Goal: Information Seeking & Learning: Learn about a topic

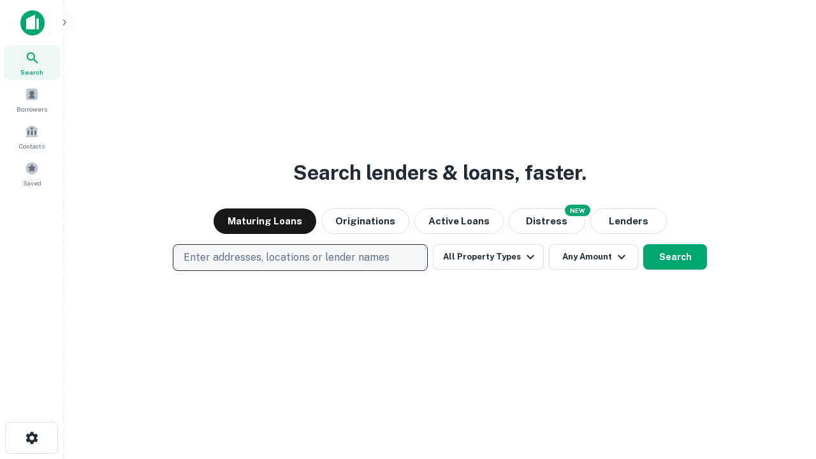
click at [300, 258] on p "Enter addresses, locations or lender names" at bounding box center [287, 257] width 206 height 15
type input "**********"
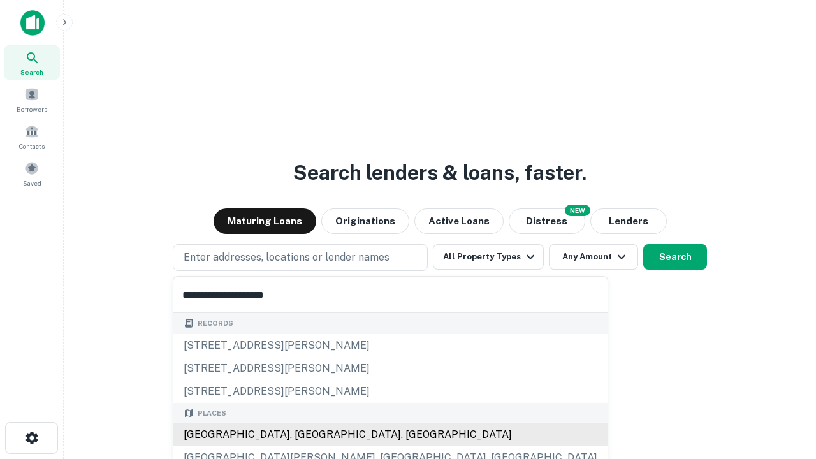
click at [305, 435] on div "Santa Monica, CA, USA" at bounding box center [390, 434] width 434 height 23
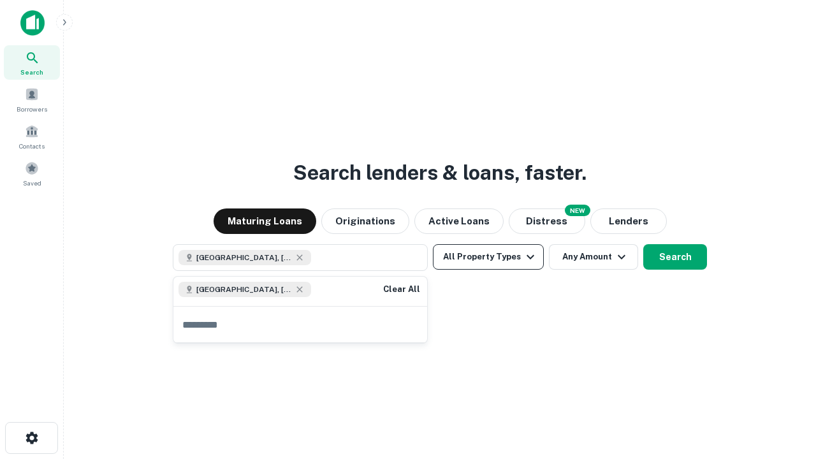
click at [488, 257] on button "All Property Types" at bounding box center [488, 256] width 111 height 25
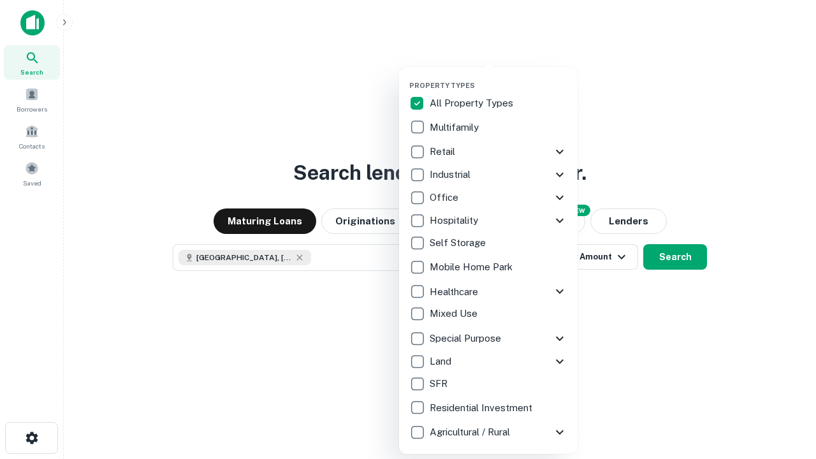
click at [498, 77] on button "button" at bounding box center [498, 77] width 178 height 1
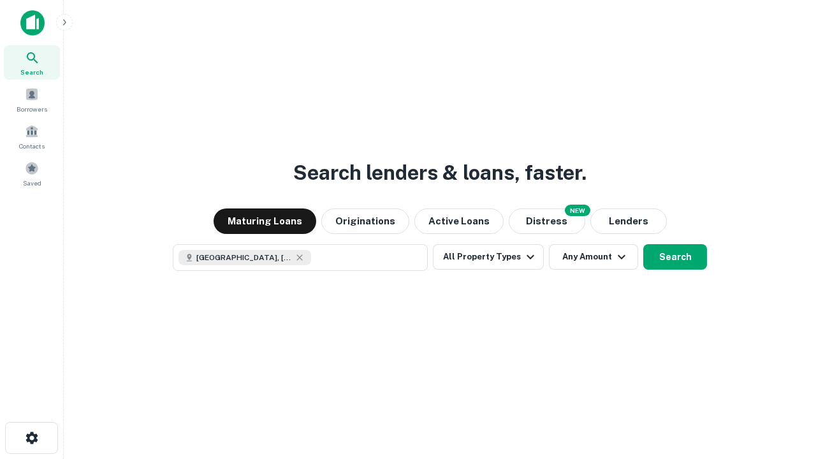
scroll to position [20, 0]
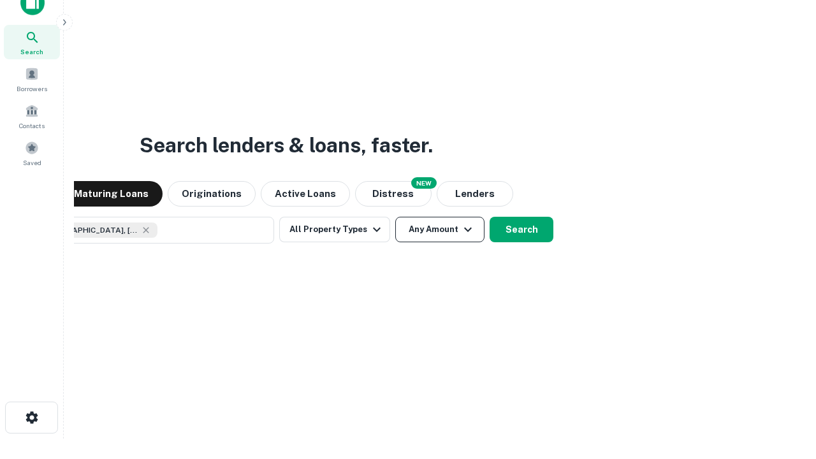
click at [395, 217] on button "Any Amount" at bounding box center [439, 229] width 89 height 25
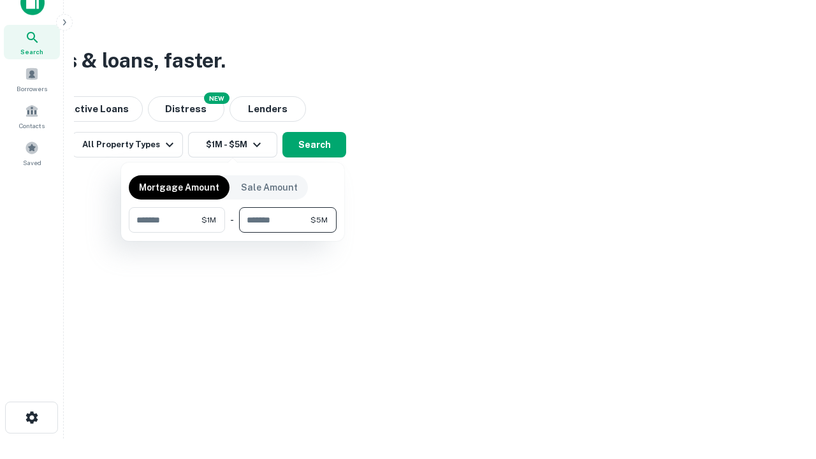
type input "*******"
click at [233, 233] on button "button" at bounding box center [233, 233] width 208 height 1
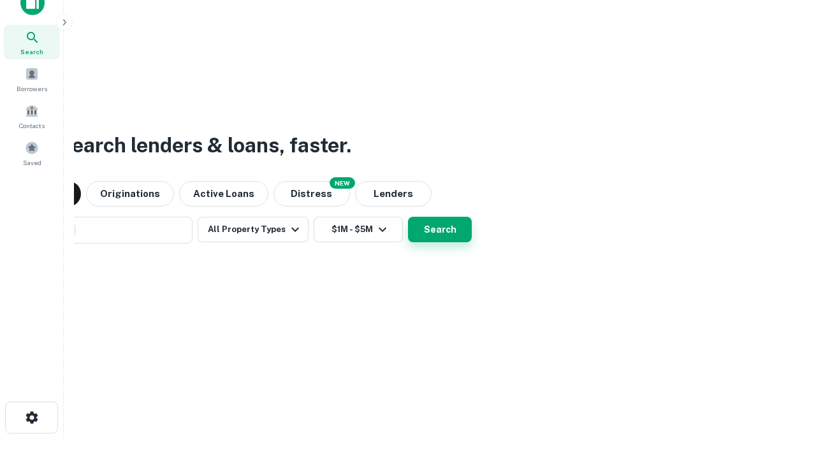
click at [408, 217] on button "Search" at bounding box center [440, 229] width 64 height 25
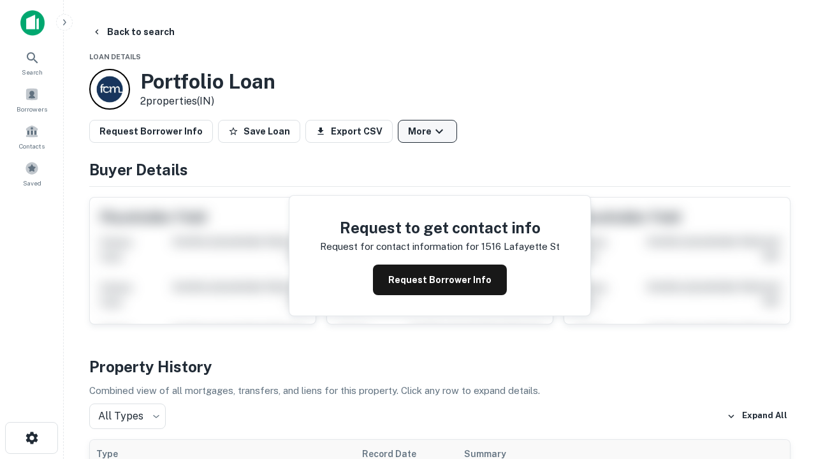
click at [427, 131] on button "More" at bounding box center [427, 131] width 59 height 23
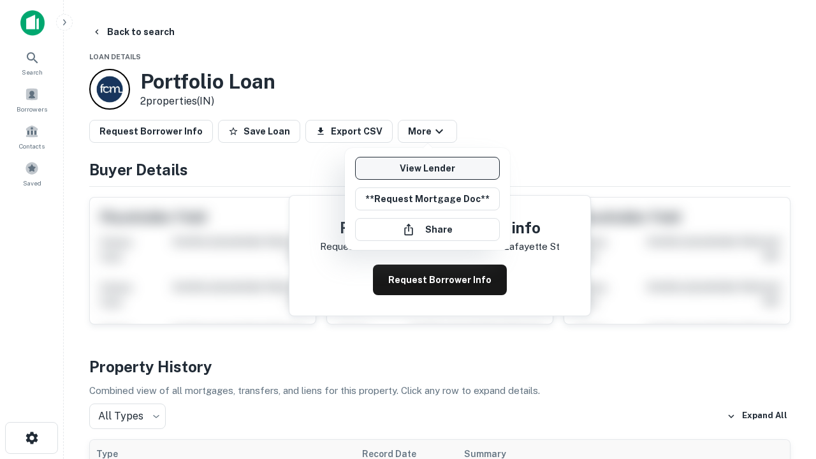
click at [427, 168] on link "View Lender" at bounding box center [427, 168] width 145 height 23
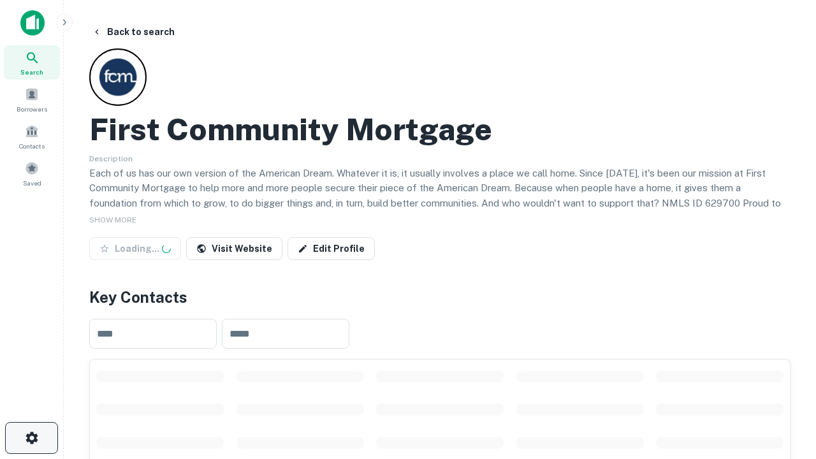
click at [31, 438] on icon "button" at bounding box center [31, 437] width 15 height 15
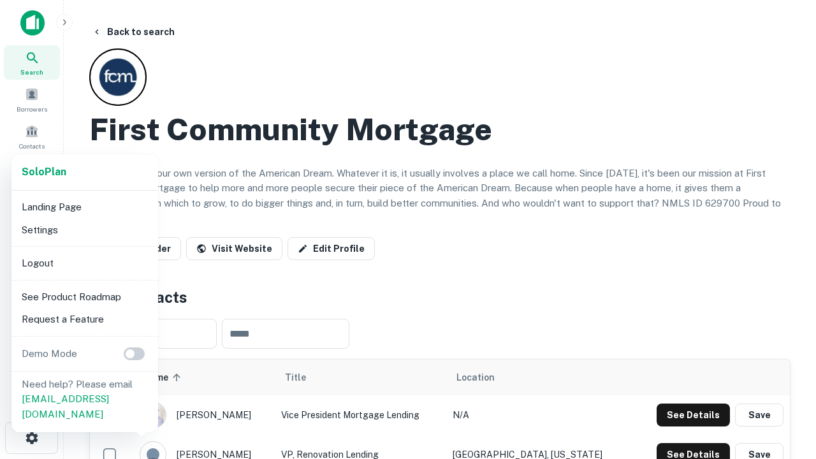
click at [84, 263] on li "Logout" at bounding box center [85, 263] width 136 height 23
